Goal: Use online tool/utility: Use online tool/utility

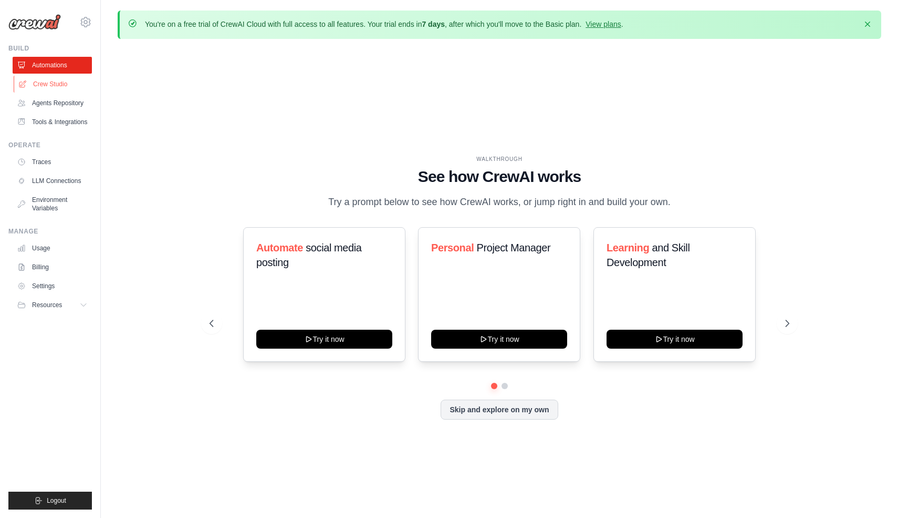
click at [57, 82] on link "Crew Studio" at bounding box center [53, 84] width 79 height 17
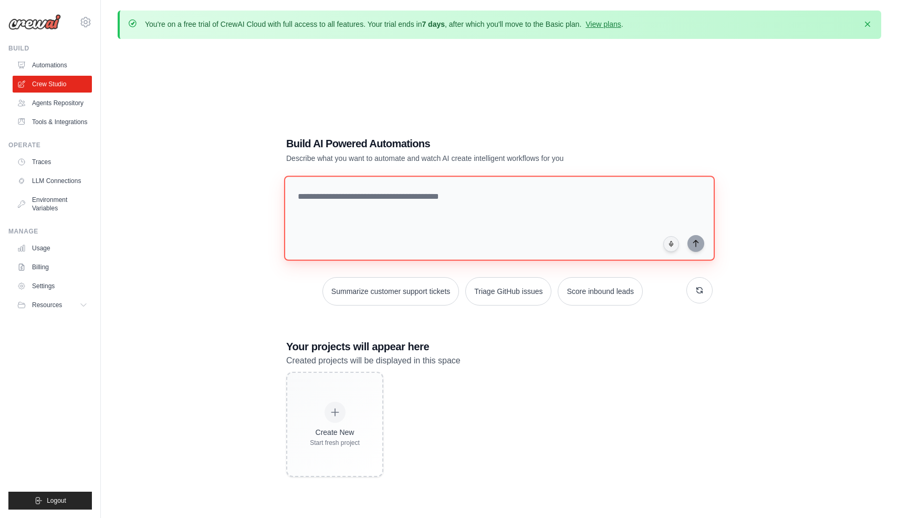
click at [333, 215] on textarea at bounding box center [499, 217] width 431 height 85
click at [56, 309] on span "Resources" at bounding box center [48, 305] width 30 height 8
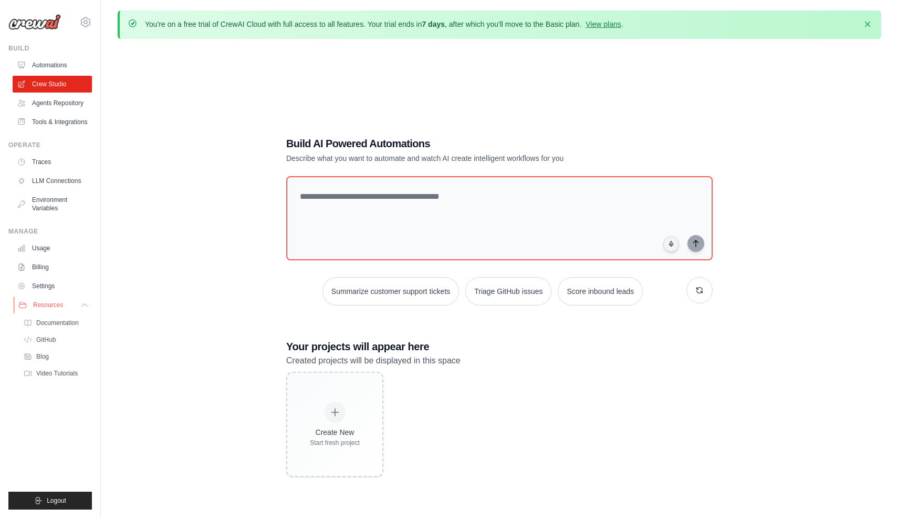
click at [77, 313] on button "Resources" at bounding box center [53, 304] width 79 height 17
